Goal: Contribute content: Add original content to the website for others to see

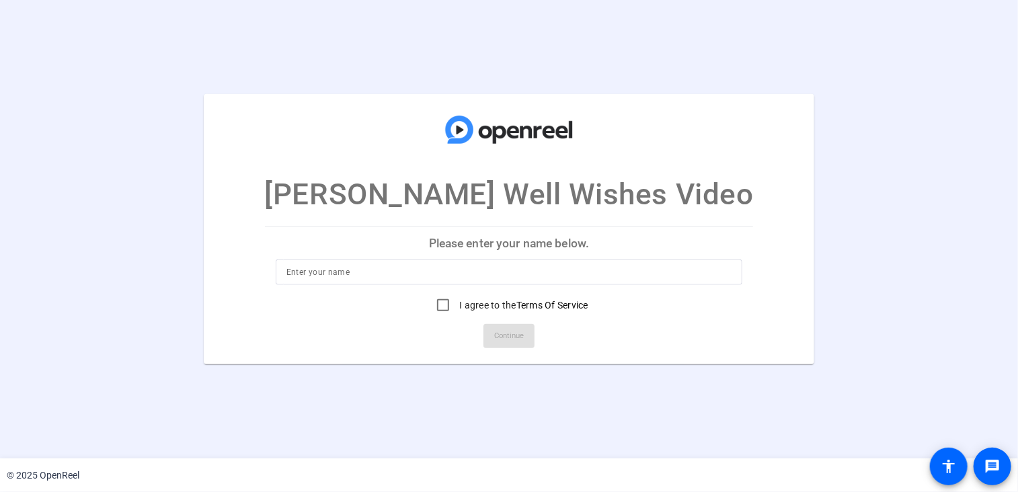
click at [328, 279] on input at bounding box center [509, 272] width 446 height 16
type input "Jeff Langer"
click at [438, 305] on input "I agree to the Terms Of Service" at bounding box center [443, 305] width 27 height 27
checkbox input "true"
click at [501, 331] on span "Continue" at bounding box center [509, 336] width 30 height 20
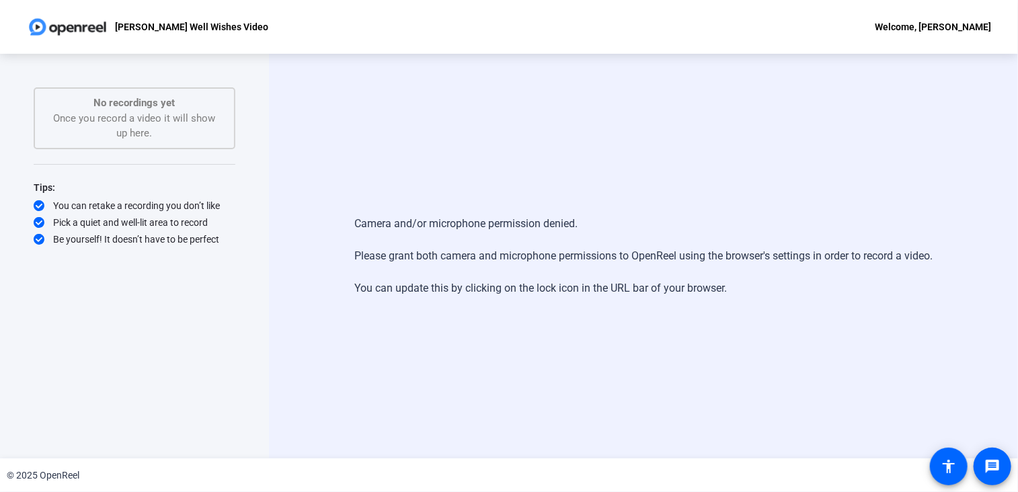
click at [181, 119] on div "No recordings yet Once you record a video it will show up here." at bounding box center [134, 118] width 172 height 46
click at [233, 30] on p "[PERSON_NAME] Well Wishes Video" at bounding box center [191, 27] width 153 height 16
click at [944, 465] on mat-icon "accessibility" at bounding box center [948, 466] width 16 height 16
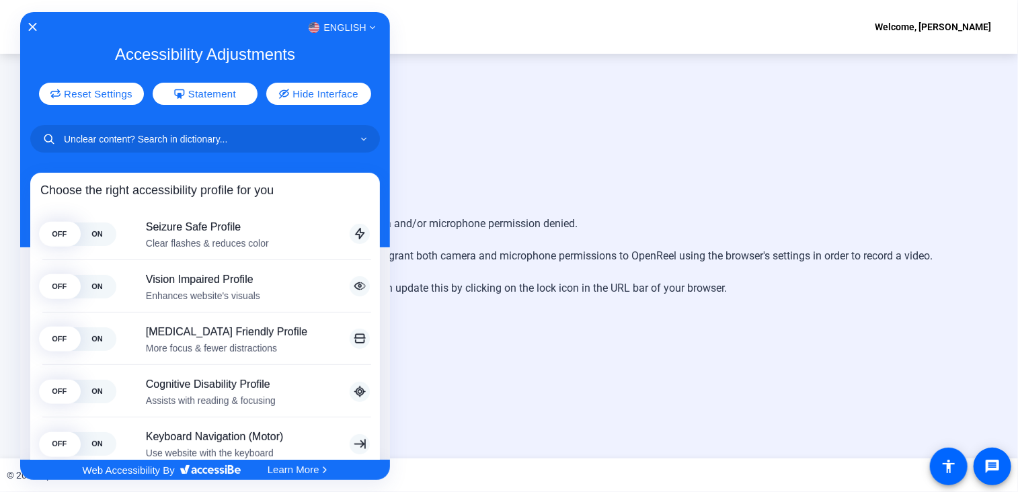
click at [709, 329] on div at bounding box center [509, 246] width 1018 height 492
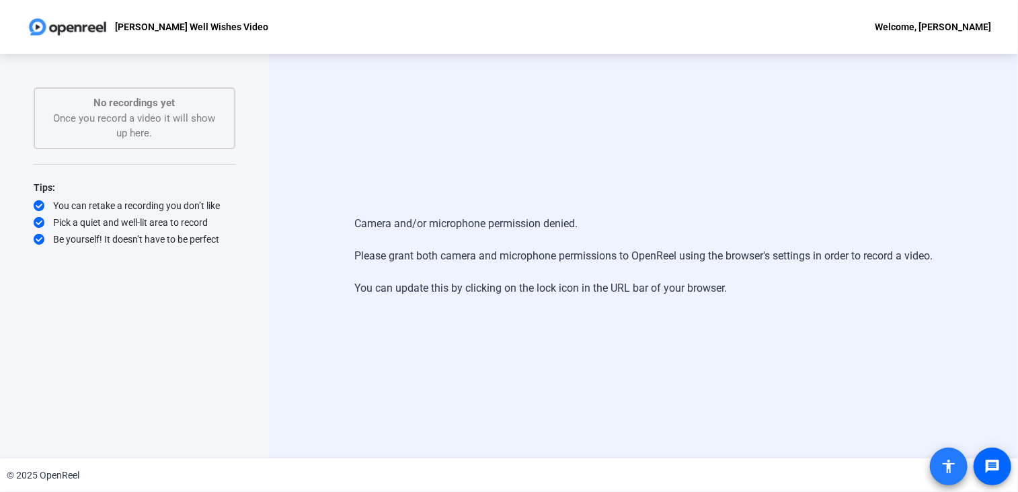
click at [944, 464] on mat-icon "accessibility" at bounding box center [948, 466] width 16 height 16
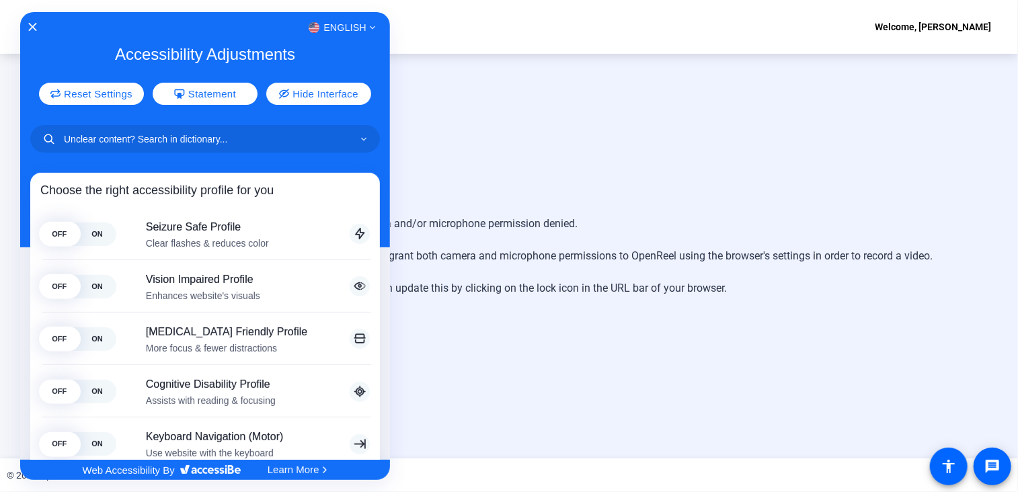
click at [1001, 470] on div at bounding box center [509, 246] width 1018 height 492
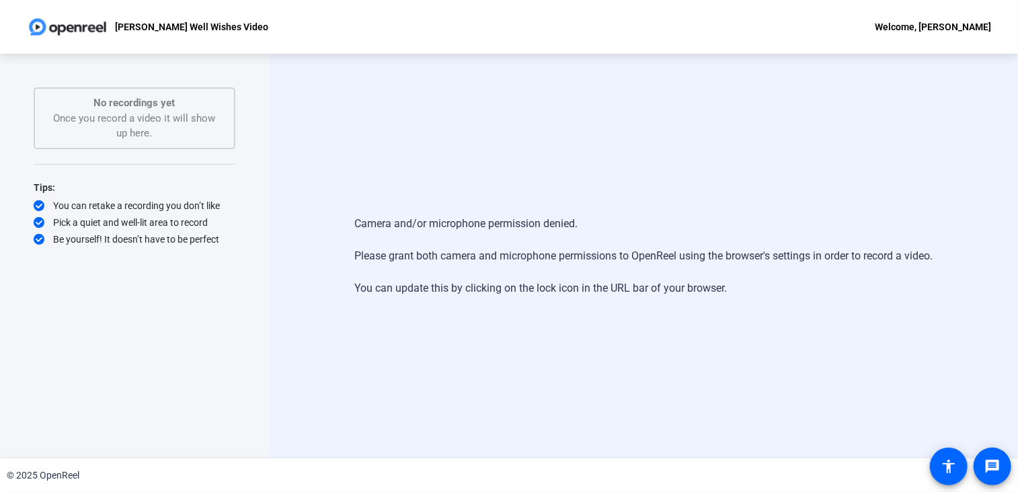
click at [1001, 470] on span at bounding box center [992, 466] width 32 height 32
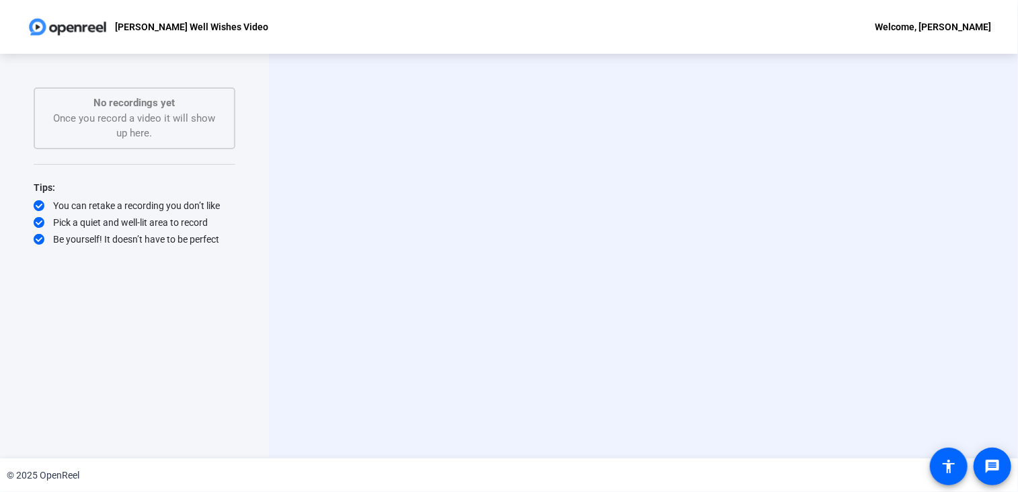
click at [350, 279] on div "Start Recording person Hide Overlay flip Flip Camera Camera" at bounding box center [643, 257] width 637 height 114
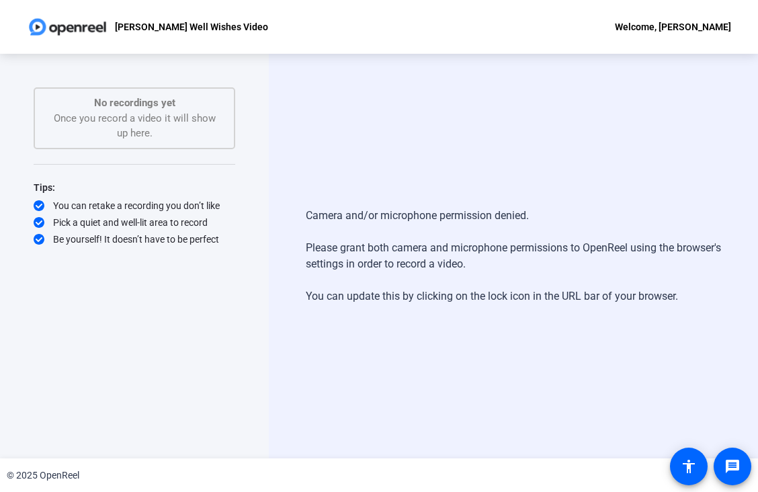
click at [695, 114] on div "Camera and/or microphone permission denied. Please grant both camera and microp…" at bounding box center [513, 256] width 489 height 405
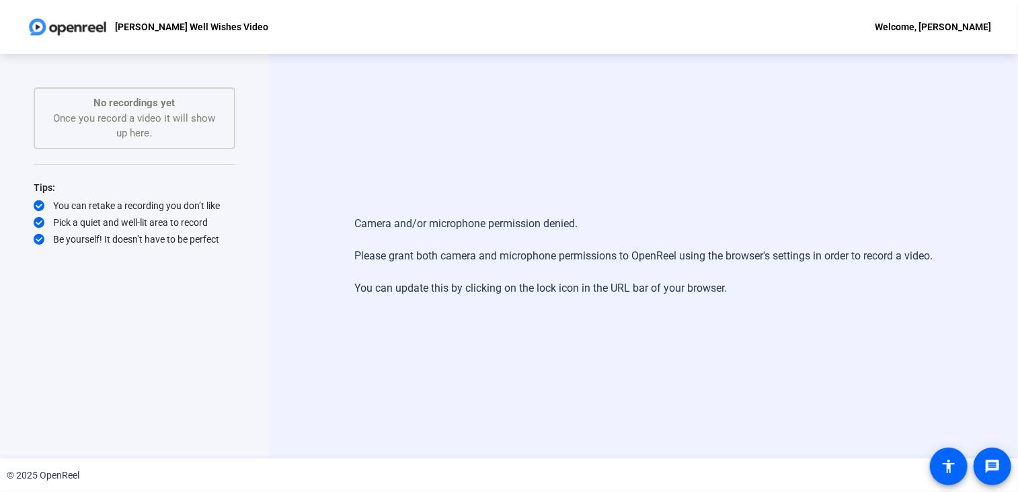
drag, startPoint x: 996, startPoint y: 0, endPoint x: 620, endPoint y: 150, distance: 404.6
click at [620, 150] on div "Camera and/or microphone permission denied. Please grant both camera and microp…" at bounding box center [643, 256] width 749 height 405
click at [936, 475] on span at bounding box center [948, 466] width 32 height 32
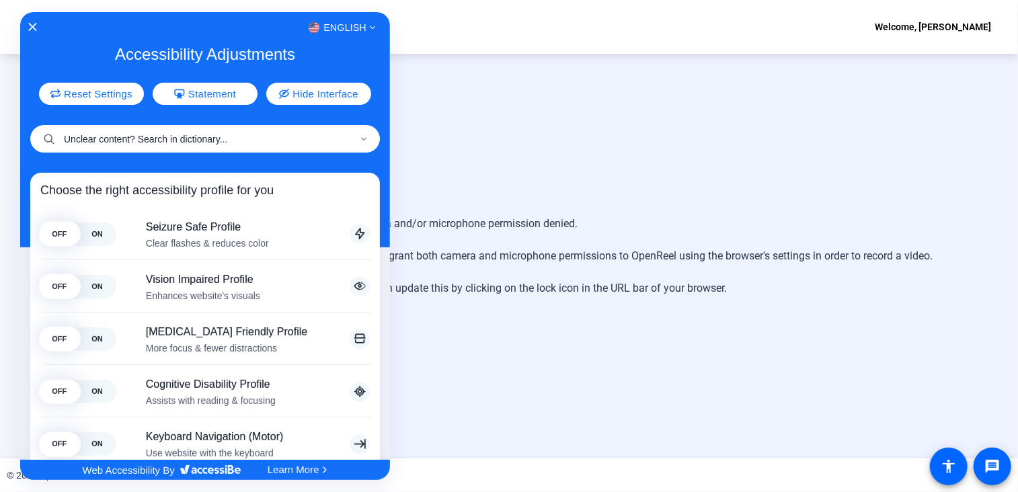
click at [125, 144] on input "Unclear content? Search in dictionary..." at bounding box center [205, 139] width 350 height 28
click at [350, 128] on input "Unclear content? Search in dictionary..." at bounding box center [205, 139] width 350 height 28
click at [361, 139] on icon "Accessibility Adjustments" at bounding box center [363, 139] width 5 height 3
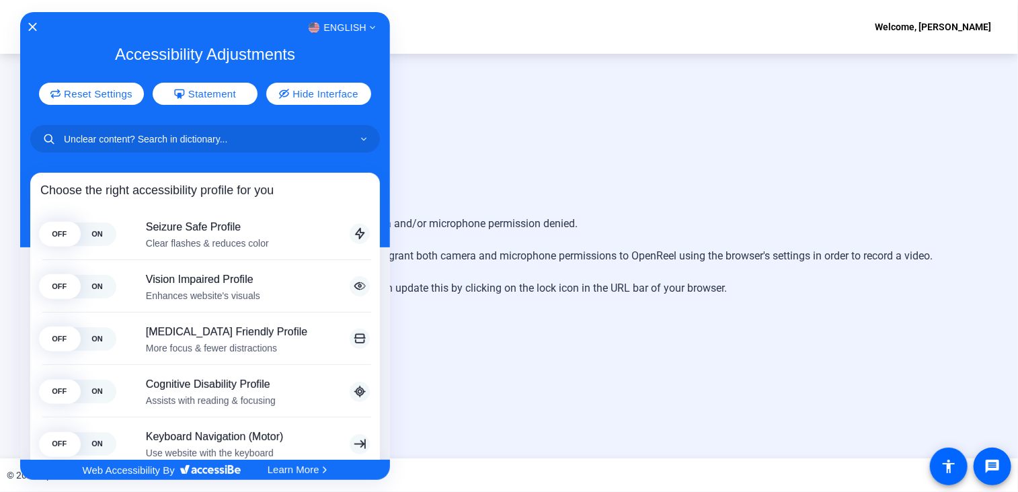
click at [984, 471] on div at bounding box center [509, 246] width 1018 height 492
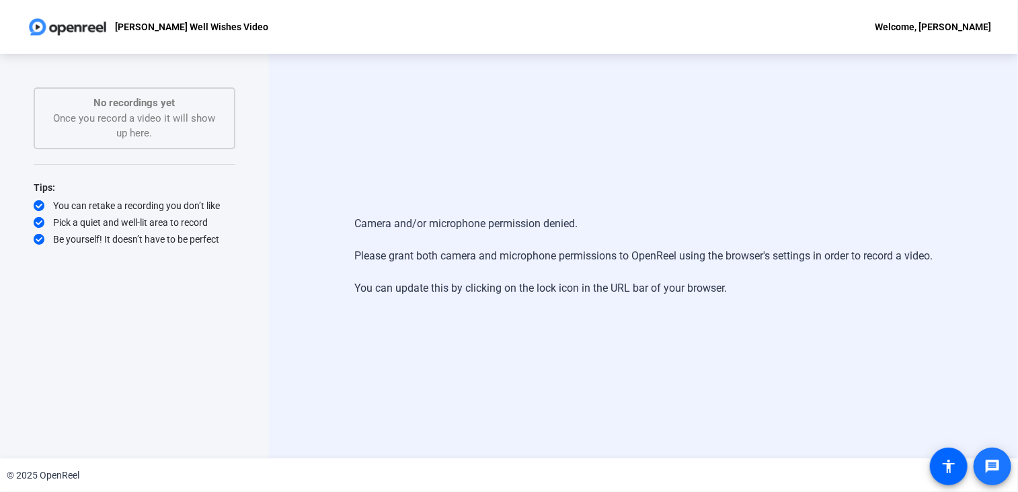
click at [984, 471] on span at bounding box center [992, 466] width 32 height 32
click at [956, 476] on span at bounding box center [948, 466] width 32 height 32
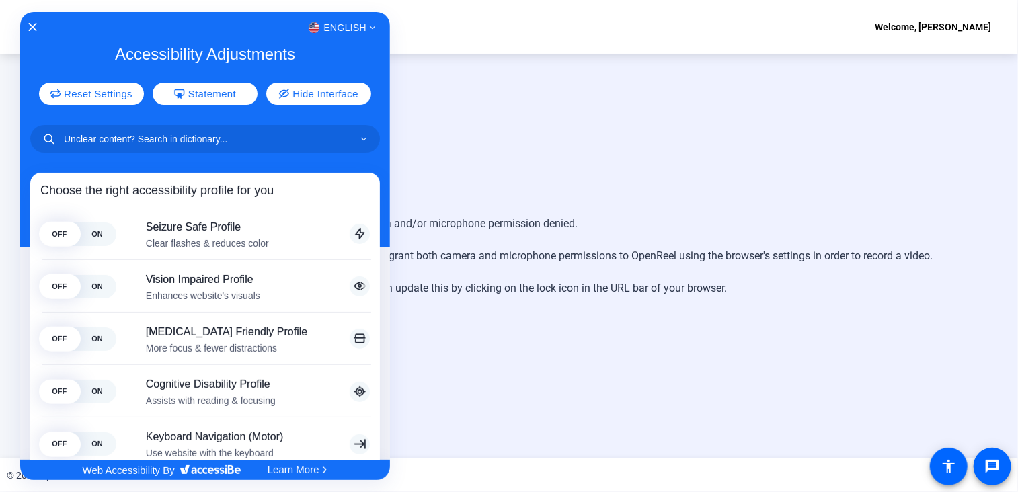
click at [707, 161] on div at bounding box center [509, 246] width 1018 height 492
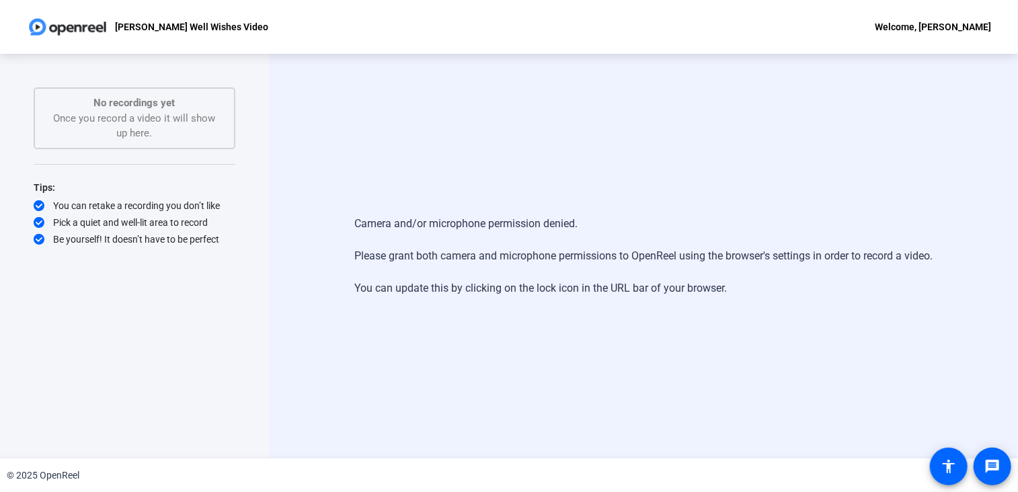
drag, startPoint x: 895, startPoint y: 1, endPoint x: 343, endPoint y: 138, distance: 569.3
click at [343, 138] on div "Camera and/or microphone permission denied. Please grant both camera and microp…" at bounding box center [643, 256] width 749 height 405
click at [161, 109] on p "No recordings yet" at bounding box center [134, 102] width 172 height 15
click at [387, 378] on div "Camera and/or microphone permission denied. Please grant both camera and microp…" at bounding box center [643, 256] width 749 height 405
click at [262, 38] on div "[PERSON_NAME] Well Wishes Video" at bounding box center [147, 26] width 241 height 27
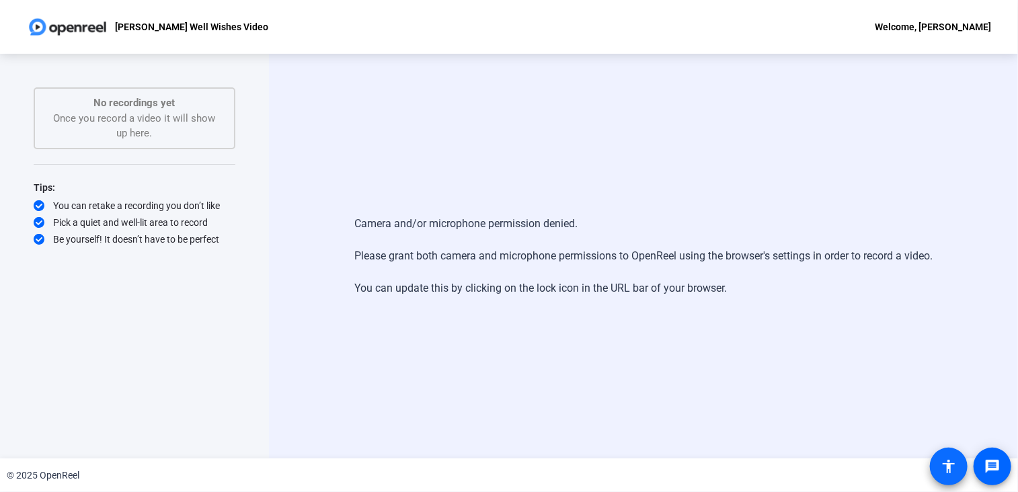
click at [956, 467] on mat-icon "accessibility" at bounding box center [948, 466] width 16 height 16
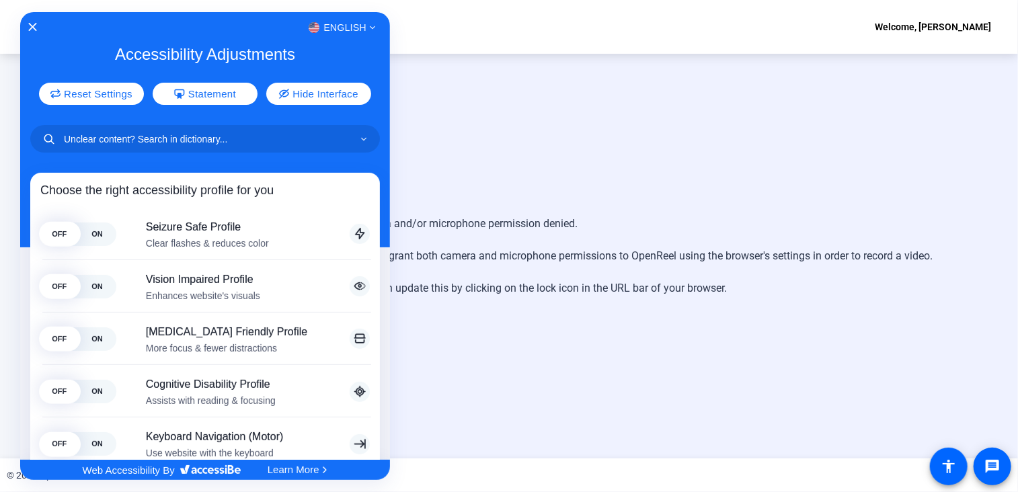
click at [514, 163] on div at bounding box center [509, 246] width 1018 height 492
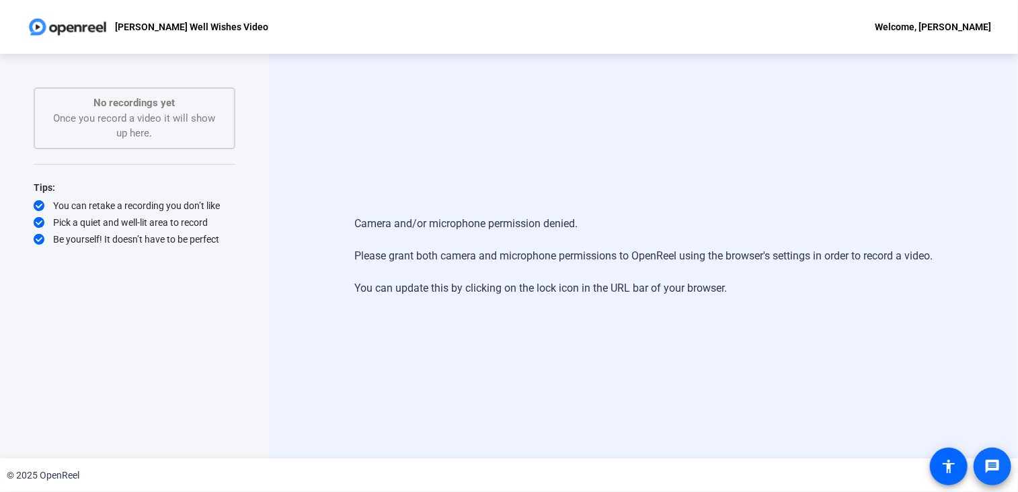
click at [996, 471] on mat-icon "message" at bounding box center [992, 466] width 16 height 16
click at [30, 21] on img at bounding box center [67, 26] width 81 height 27
click at [152, 112] on div "No recordings yet Once you record a video it will show up here." at bounding box center [134, 118] width 172 height 46
click at [558, 148] on div "Camera and/or microphone permission denied. Please grant both camera and microp…" at bounding box center [643, 256] width 749 height 405
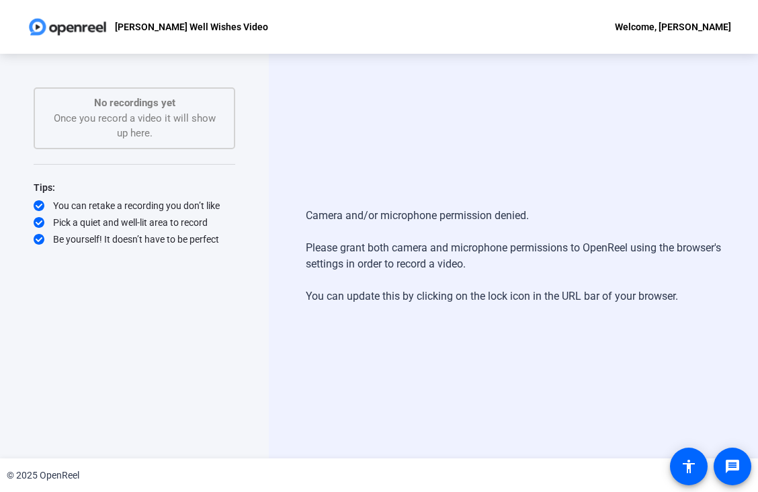
click at [595, 161] on div "Camera and/or microphone permission denied. Please grant both camera and microp…" at bounding box center [513, 256] width 489 height 405
click at [622, 154] on div "Camera and/or microphone permission denied. Please grant both camera and microp…" at bounding box center [513, 256] width 489 height 405
click at [739, 469] on mat-icon "message" at bounding box center [733, 466] width 16 height 16
click at [495, 185] on div "Camera and/or microphone permission denied. Please grant both camera and microp…" at bounding box center [513, 256] width 489 height 405
click at [42, 202] on icon at bounding box center [39, 205] width 11 height 11
